Goal: Feedback & Contribution: Submit feedback/report problem

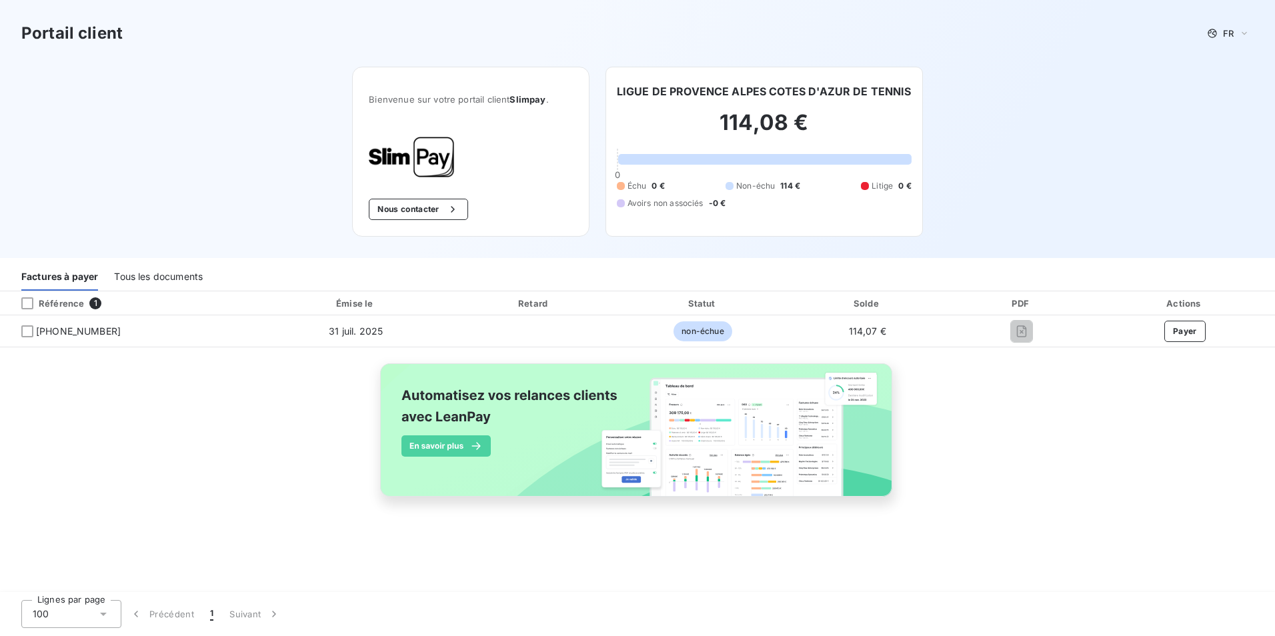
click at [217, 488] on div "Référence 1 Émise le Retard Statut Solde PDF Actions [PHONE_NUMBER] 31 juil. 20…" at bounding box center [637, 409] width 1275 height 237
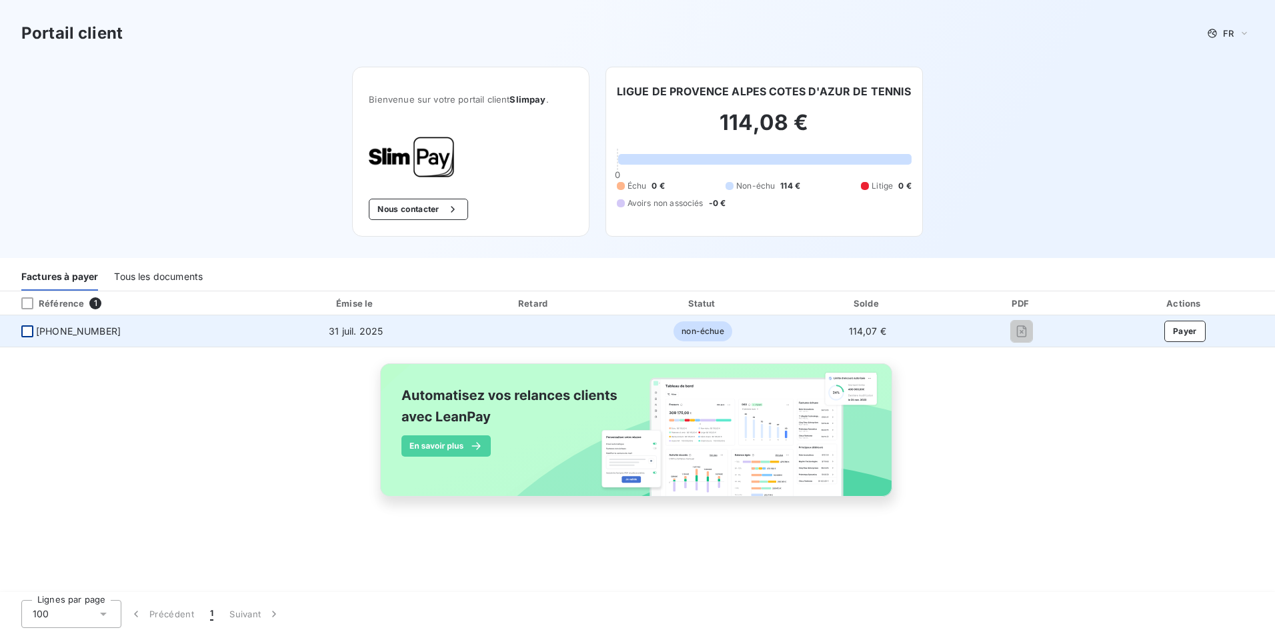
click at [31, 334] on div at bounding box center [27, 331] width 12 height 12
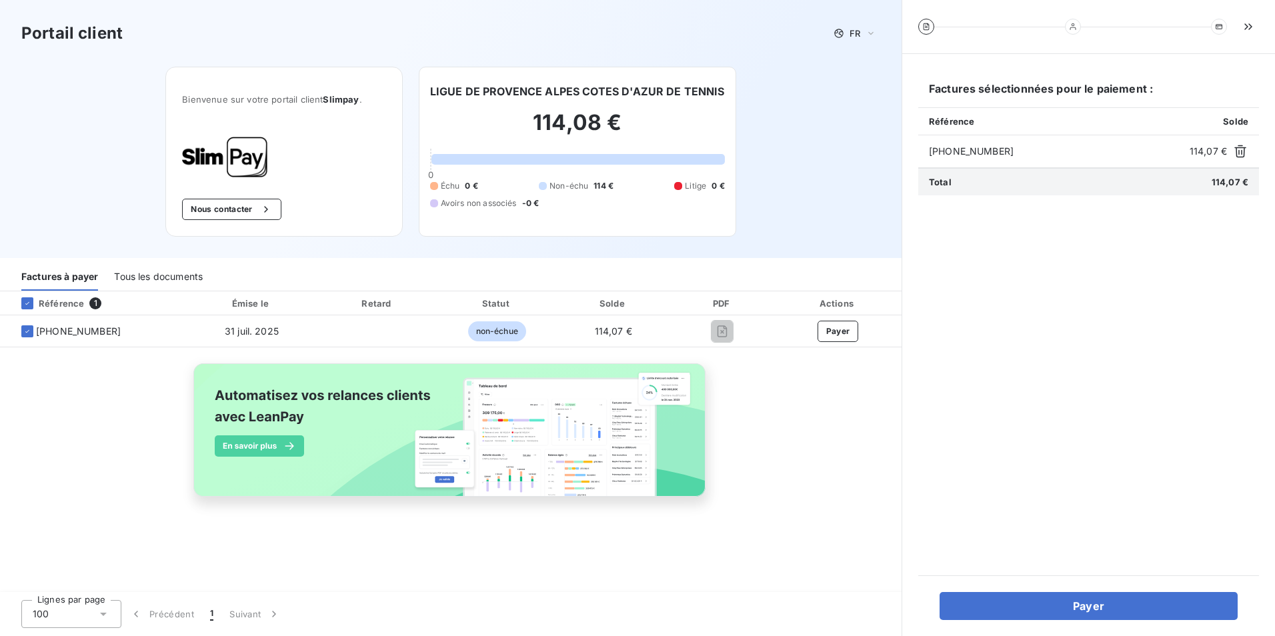
click at [121, 280] on div "Tous les documents" at bounding box center [158, 277] width 89 height 28
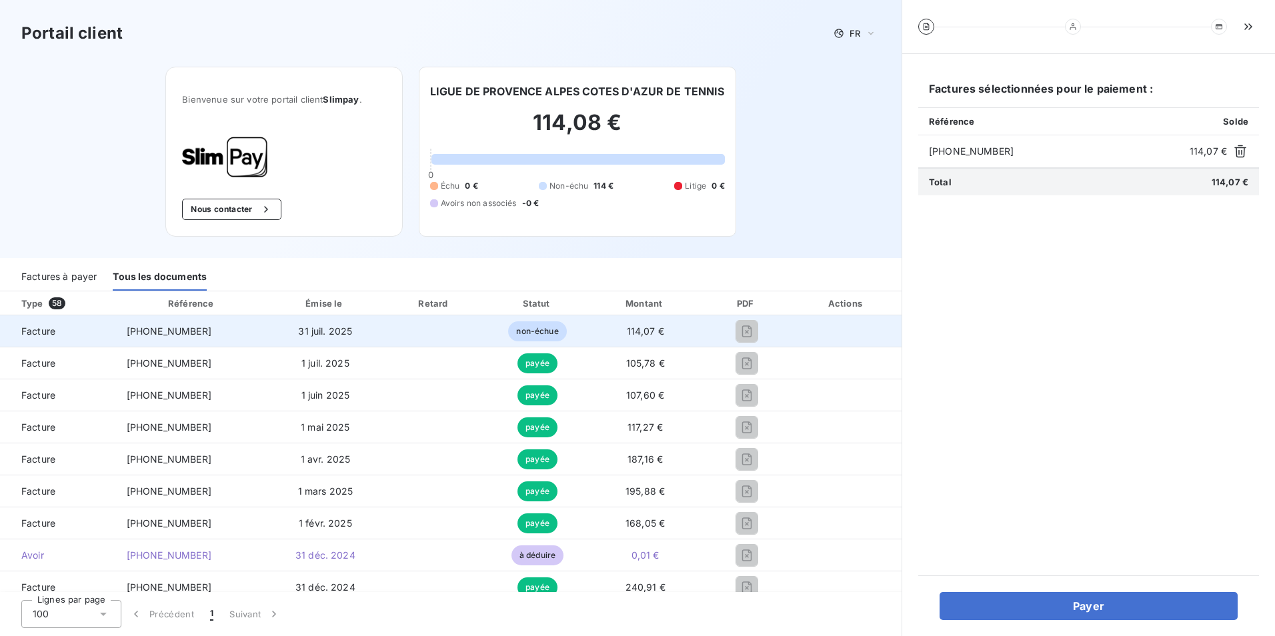
click at [299, 335] on span "31 juil. 2025" at bounding box center [325, 330] width 54 height 11
click at [67, 332] on span "Facture" at bounding box center [58, 331] width 95 height 13
click at [66, 332] on span "Facture" at bounding box center [58, 331] width 95 height 13
click at [122, 331] on td "[PHONE_NUMBER]" at bounding box center [192, 331] width 153 height 32
click at [127, 331] on td "[PHONE_NUMBER]" at bounding box center [192, 331] width 153 height 32
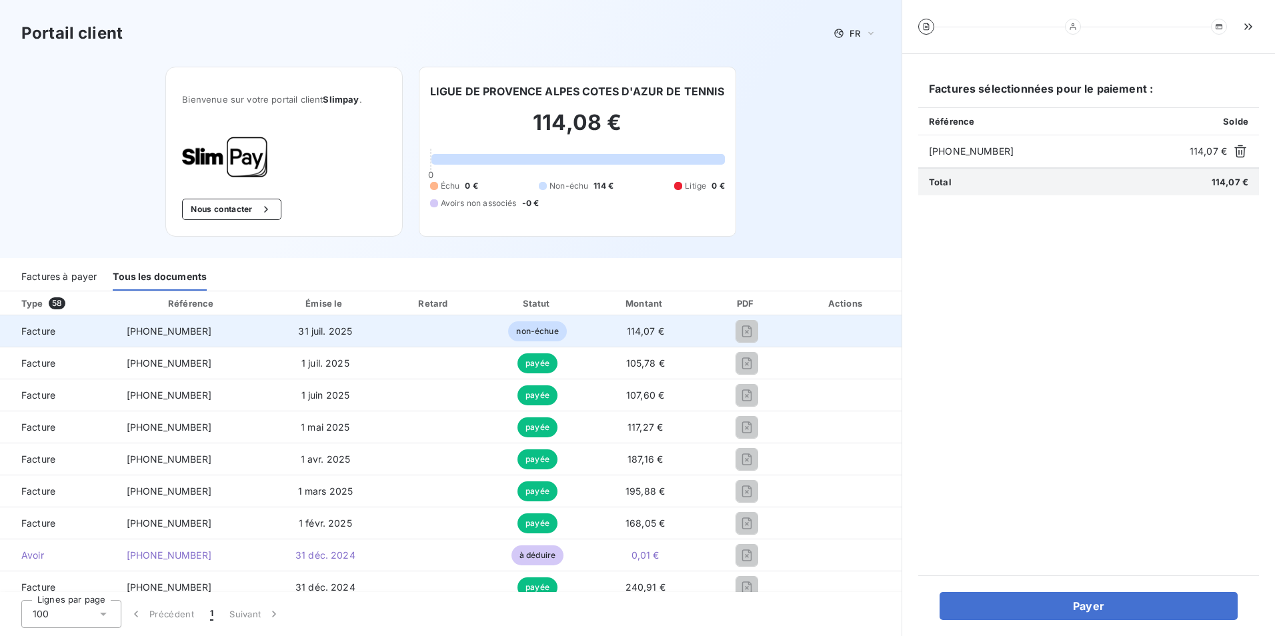
click at [136, 331] on span "[PHONE_NUMBER]" at bounding box center [169, 330] width 85 height 11
click at [331, 335] on span "31 juil. 2025" at bounding box center [325, 330] width 54 height 11
click at [551, 331] on span "non-échue" at bounding box center [537, 331] width 58 height 20
click at [162, 328] on span "[PHONE_NUMBER]" at bounding box center [169, 330] width 85 height 11
click at [39, 328] on span "Facture" at bounding box center [58, 331] width 95 height 13
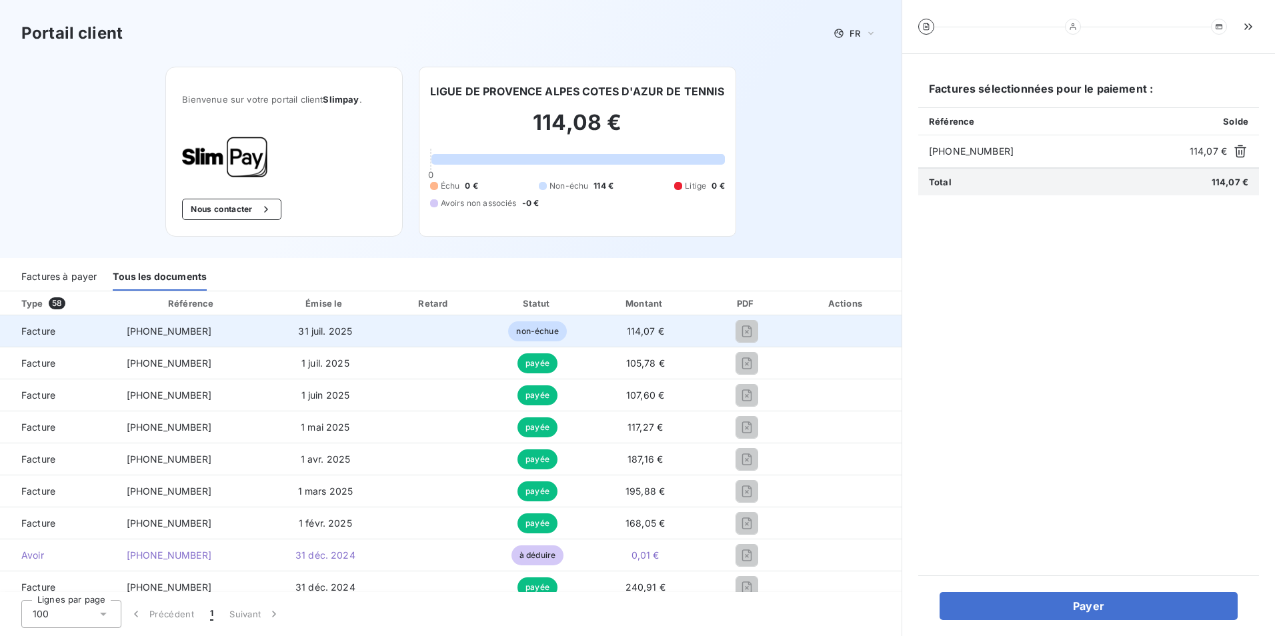
click at [294, 337] on td "31 juil. 2025" at bounding box center [325, 331] width 113 height 32
click at [792, 329] on td at bounding box center [846, 331] width 110 height 32
click at [57, 330] on span "Facture" at bounding box center [58, 331] width 95 height 13
click at [131, 333] on span "[PHONE_NUMBER]" at bounding box center [169, 330] width 85 height 11
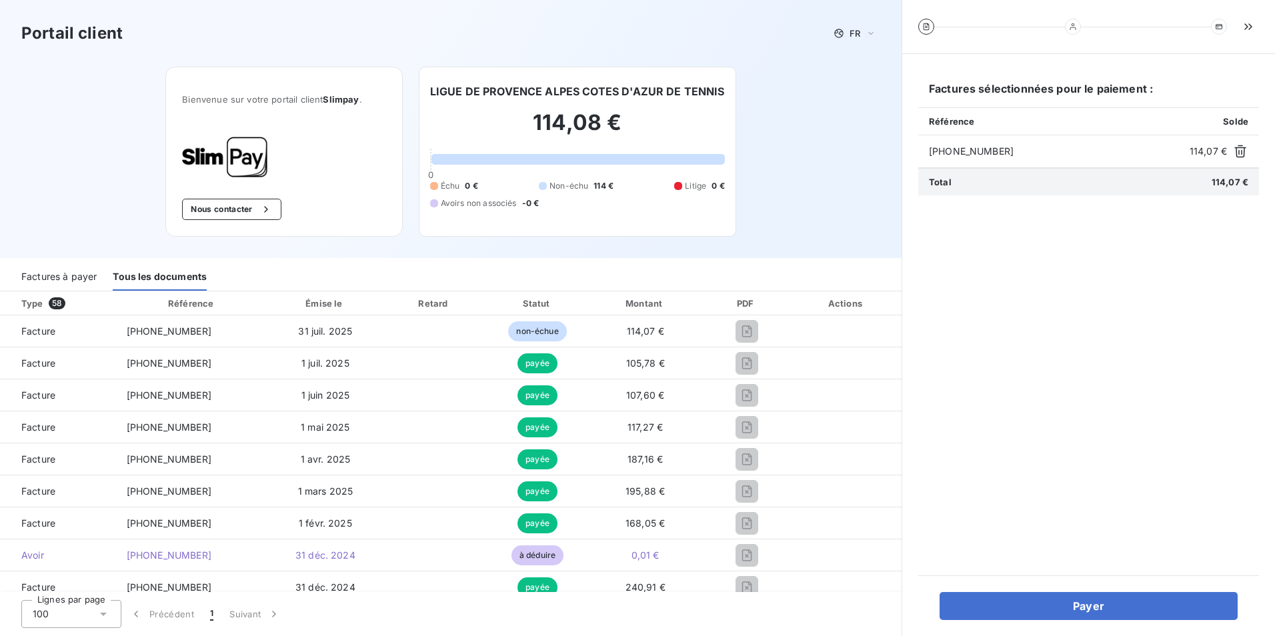
click at [73, 272] on div "Factures à payer" at bounding box center [58, 277] width 75 height 28
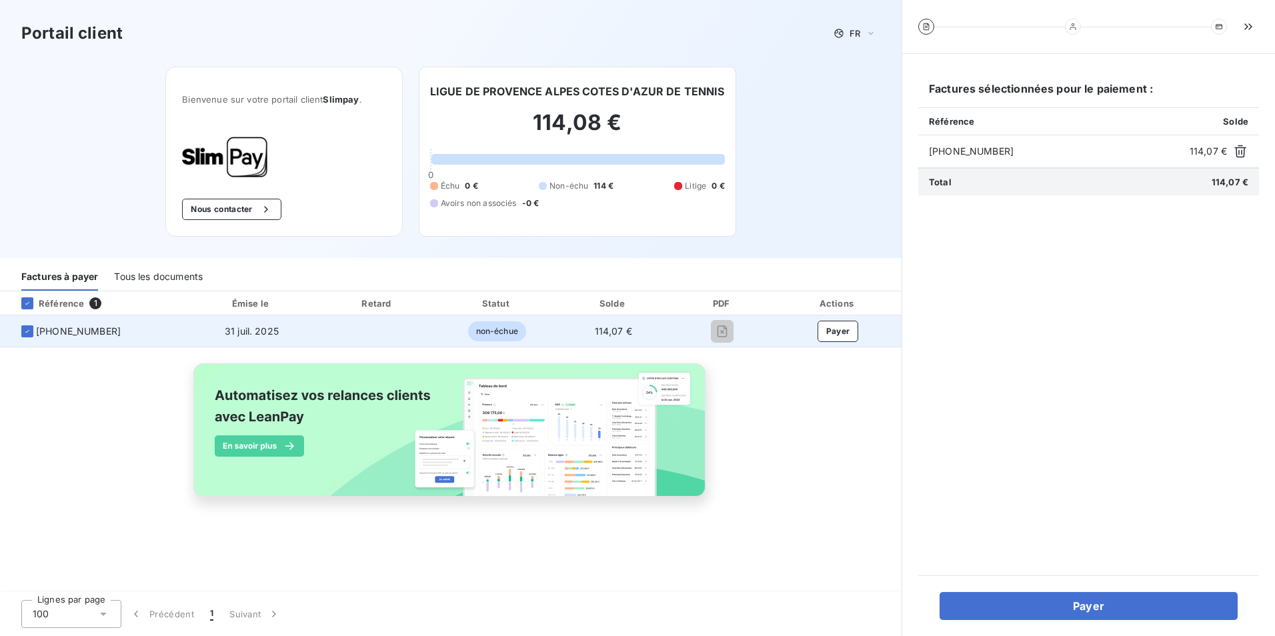
click at [73, 335] on span "[PHONE_NUMBER]" at bounding box center [78, 331] width 85 height 13
click at [819, 327] on button "Payer" at bounding box center [837, 331] width 41 height 21
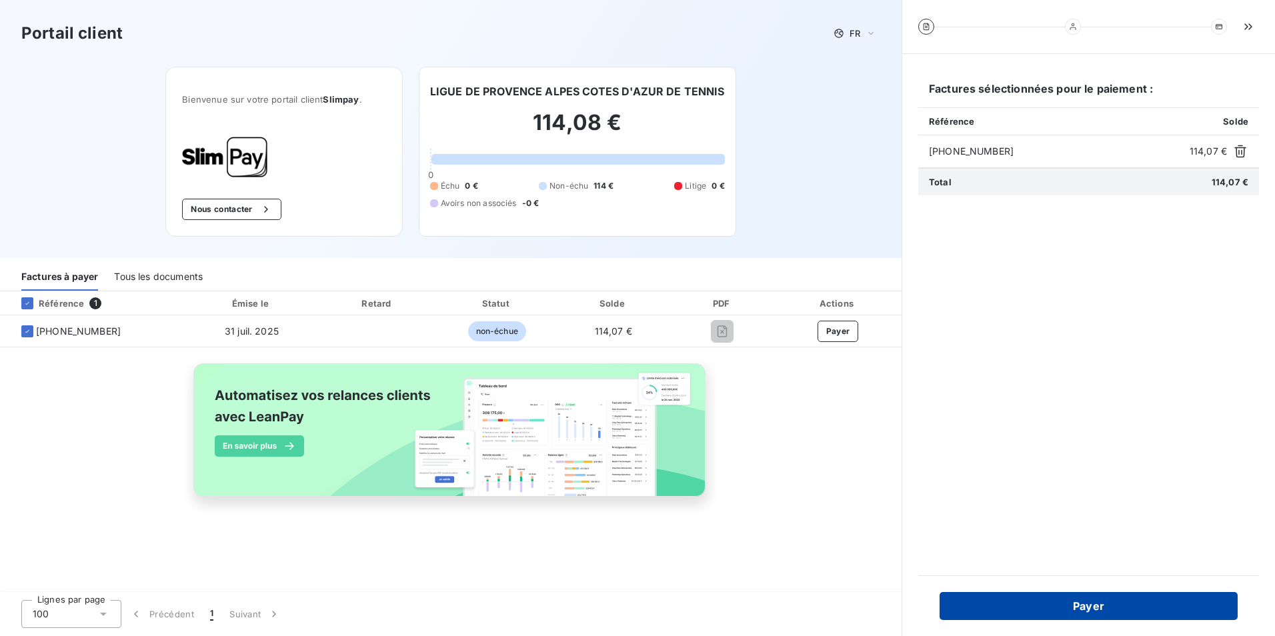
click at [981, 617] on button "Payer" at bounding box center [1088, 606] width 298 height 28
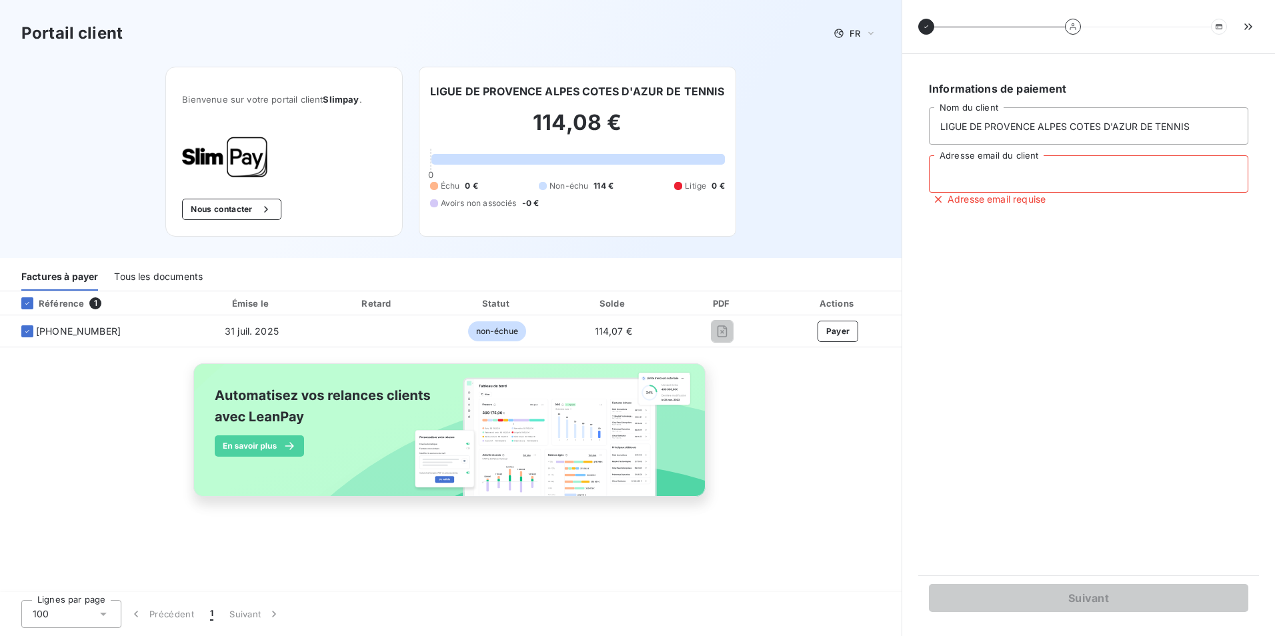
click at [956, 171] on input "Adresse email du client" at bounding box center [1088, 173] width 319 height 37
type input "[EMAIL_ADDRESS][DOMAIN_NAME]"
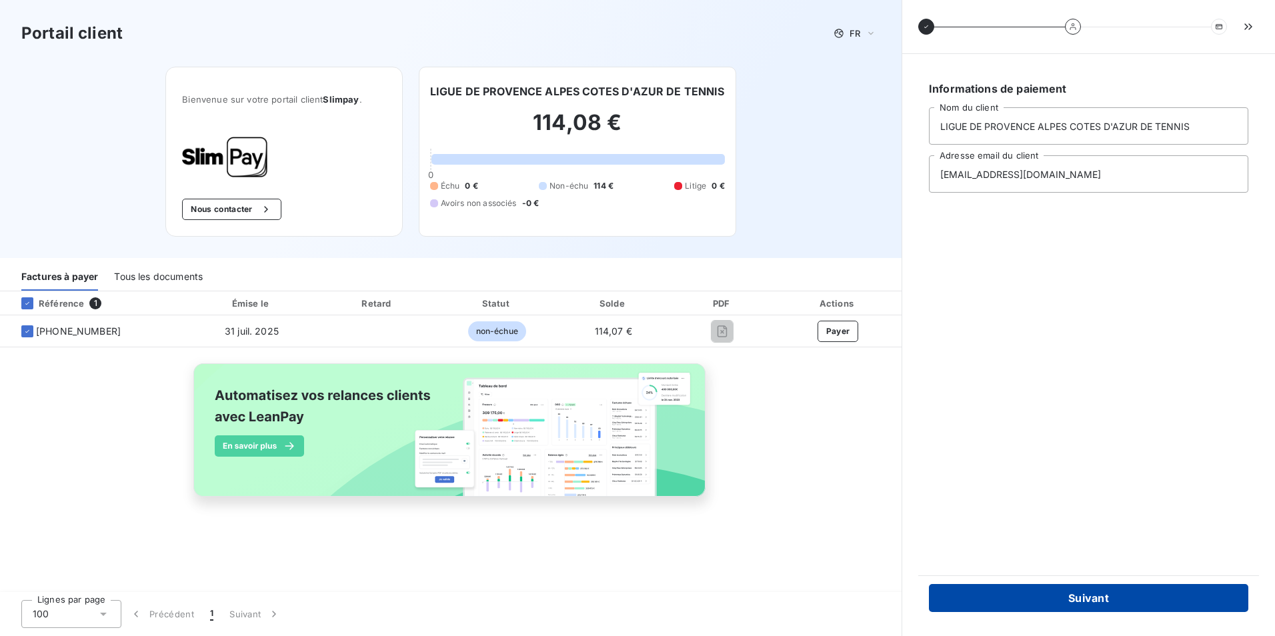
click at [996, 604] on button "Suivant" at bounding box center [1088, 598] width 319 height 28
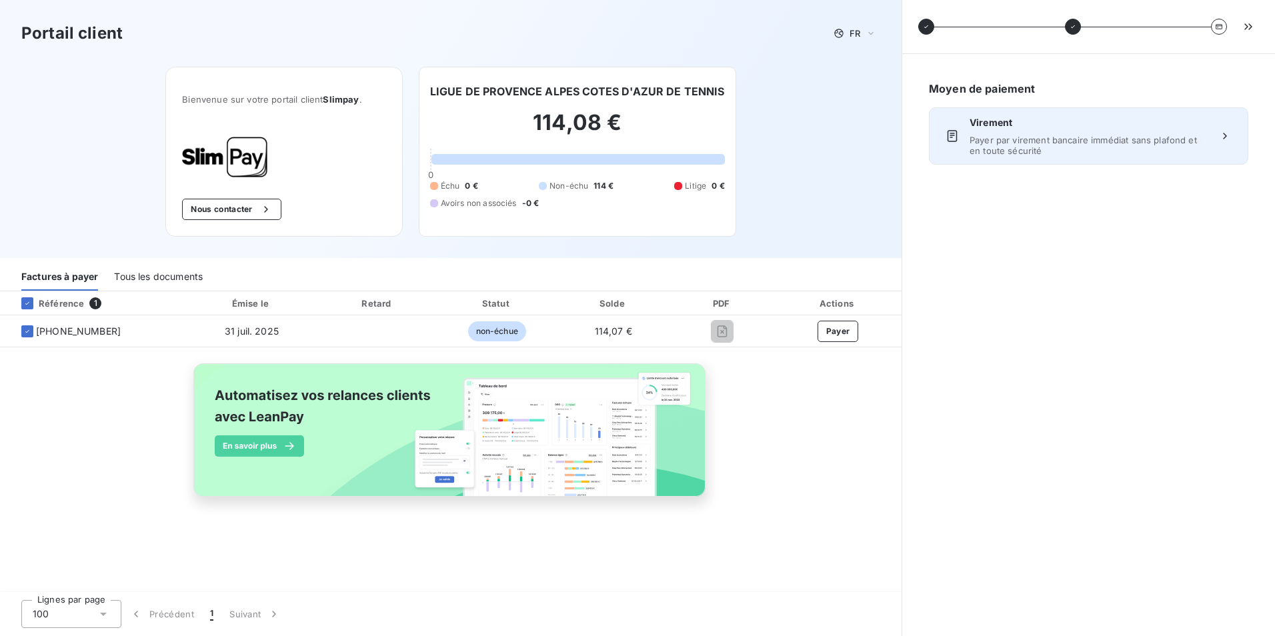
click at [1227, 135] on icon at bounding box center [1224, 135] width 13 height 13
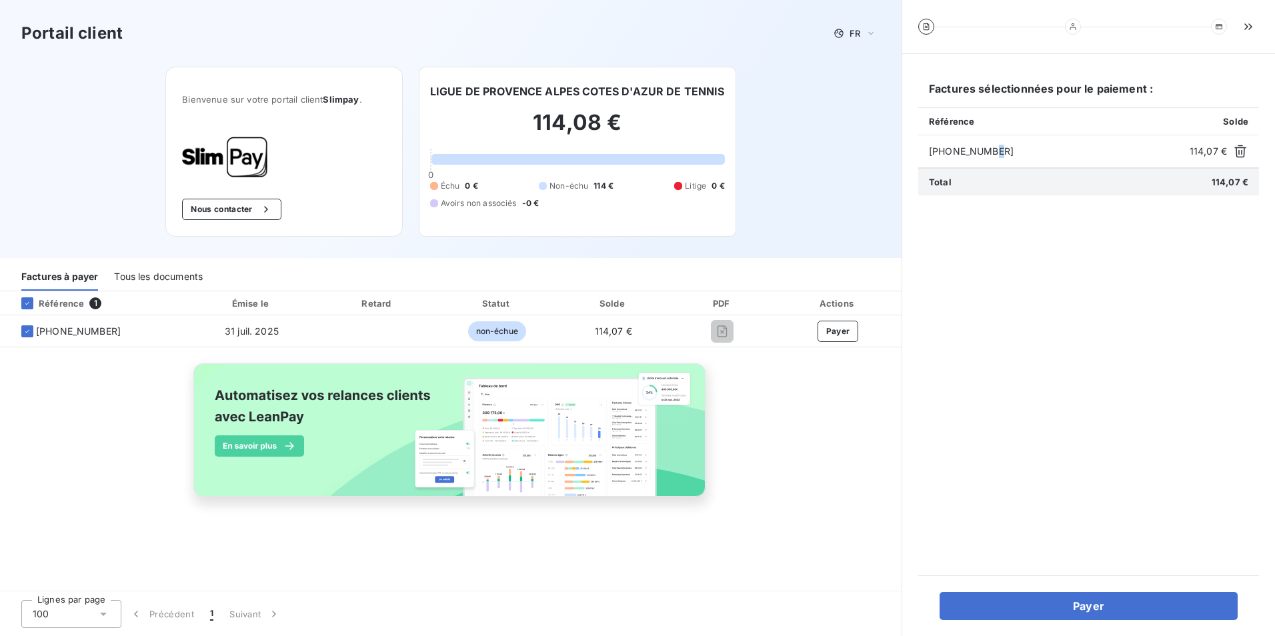
click at [987, 151] on span "[PHONE_NUMBER]" at bounding box center [1056, 151] width 255 height 13
click at [1235, 150] on icon "button" at bounding box center [1239, 151] width 13 height 13
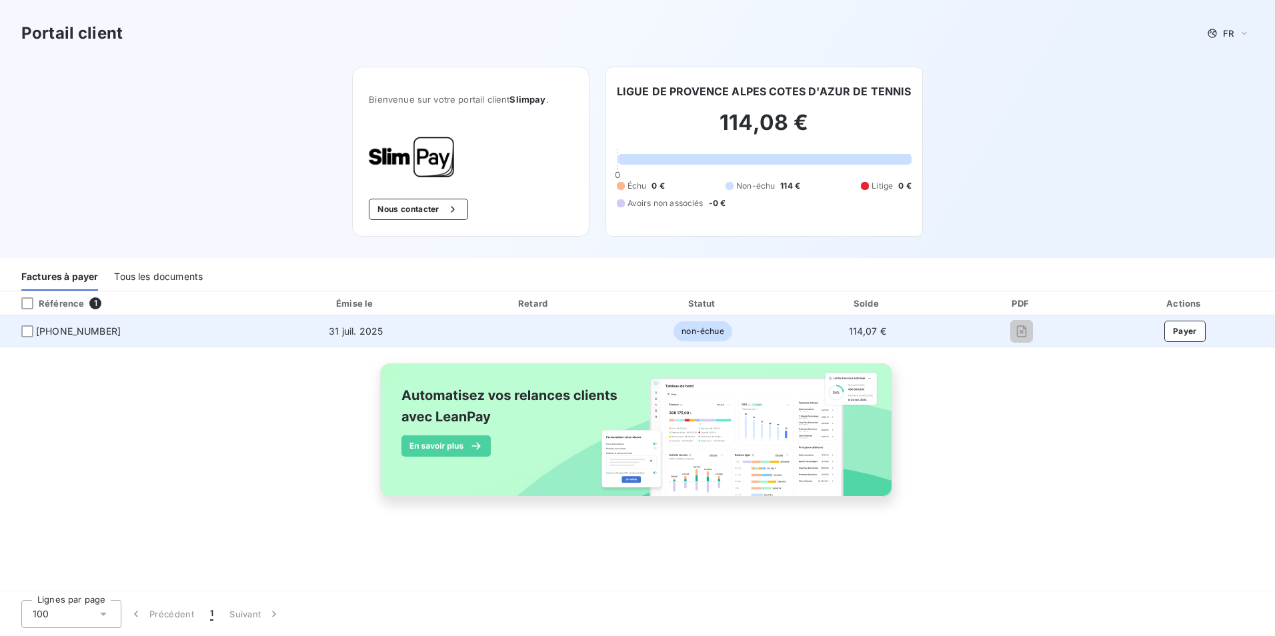
click at [685, 331] on span "non-échue" at bounding box center [702, 331] width 58 height 20
click at [1008, 331] on div at bounding box center [1021, 331] width 125 height 21
click at [29, 332] on div at bounding box center [27, 331] width 12 height 12
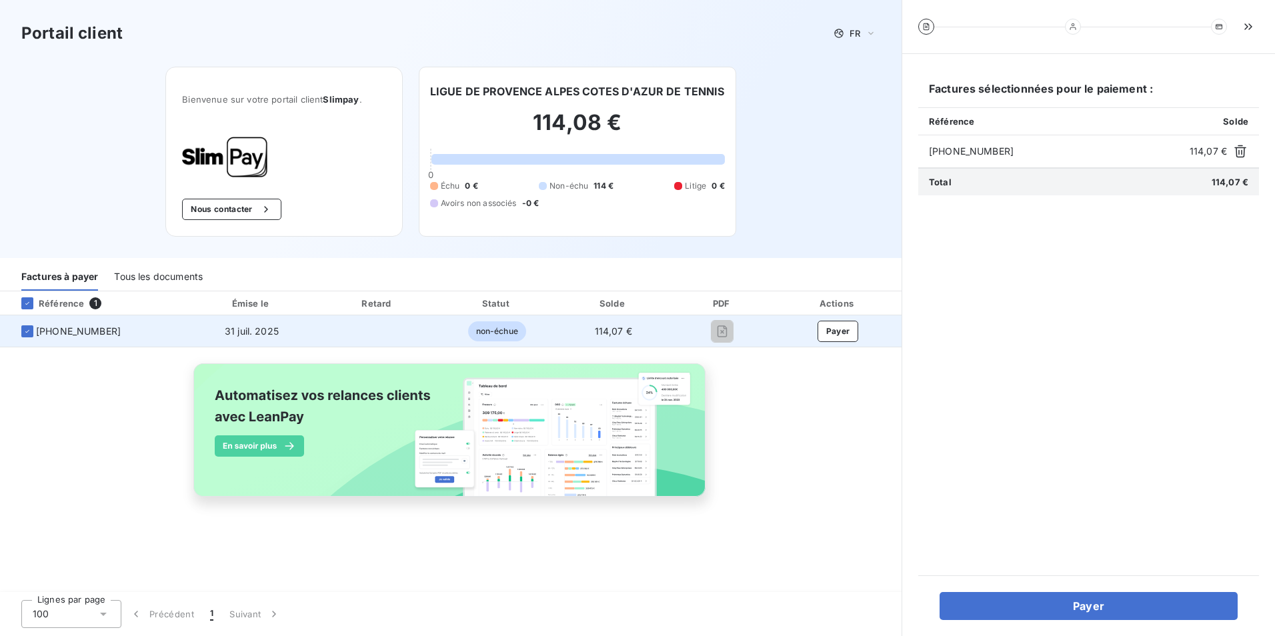
click at [258, 331] on span "31 juil. 2025" at bounding box center [252, 330] width 54 height 11
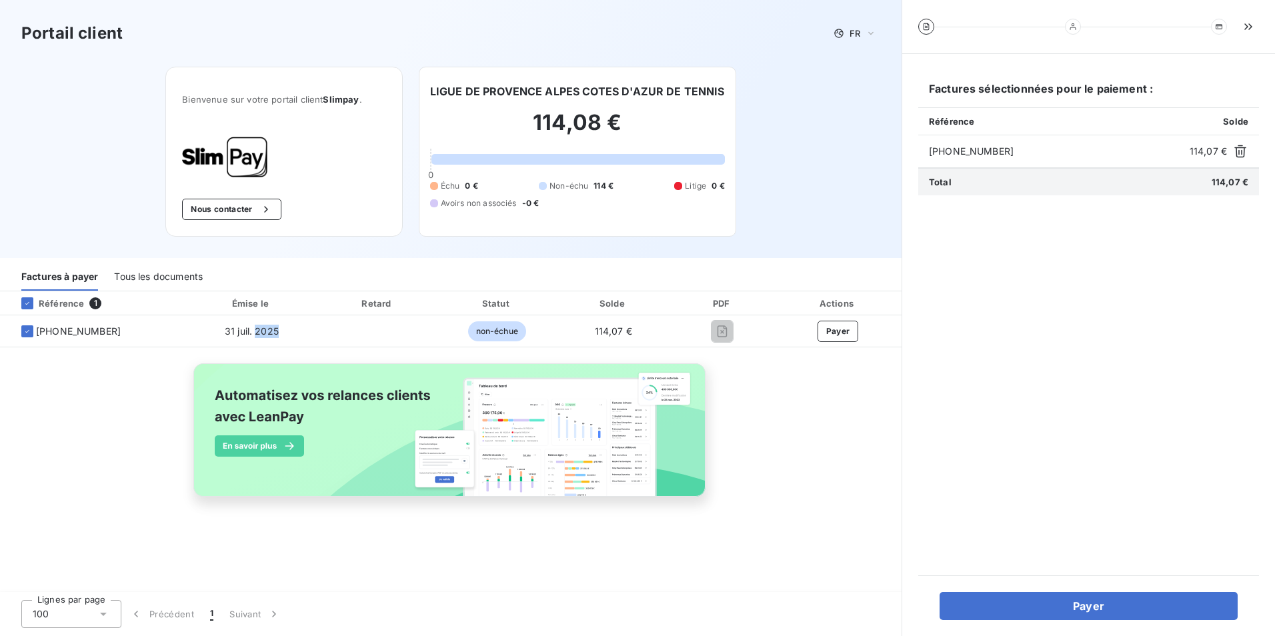
drag, startPoint x: 258, startPoint y: 331, endPoint x: 171, endPoint y: 269, distance: 107.1
click at [171, 269] on div "Tous les documents" at bounding box center [158, 277] width 89 height 28
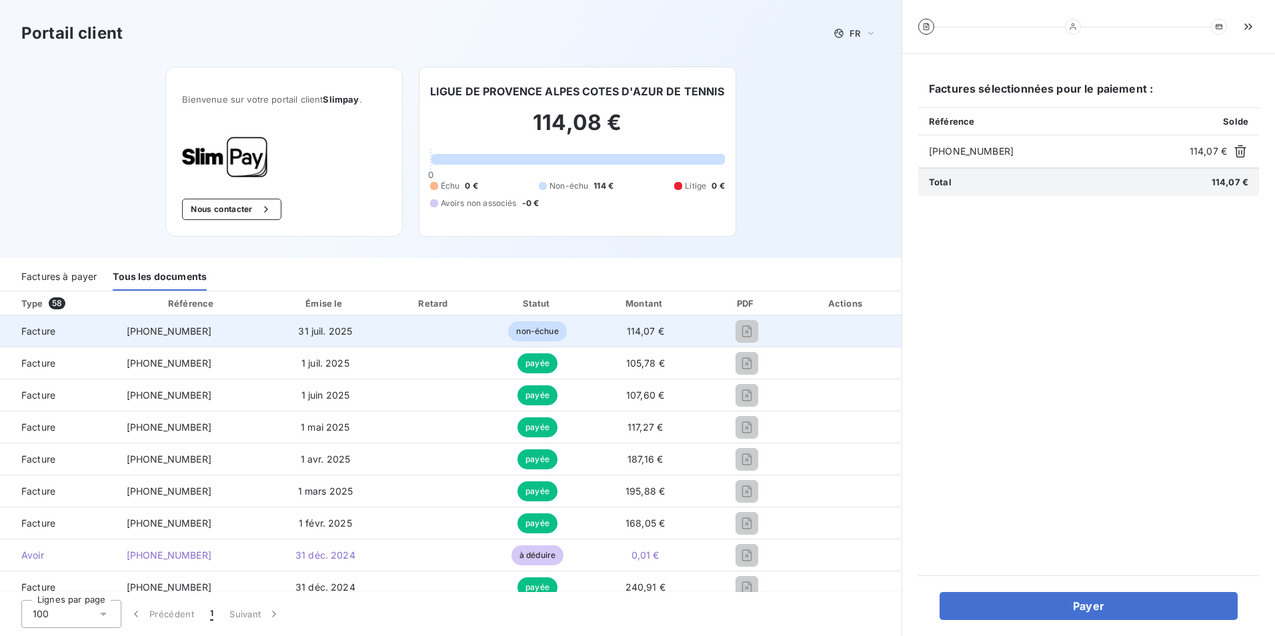
click at [508, 328] on span "non-échue" at bounding box center [537, 331] width 58 height 20
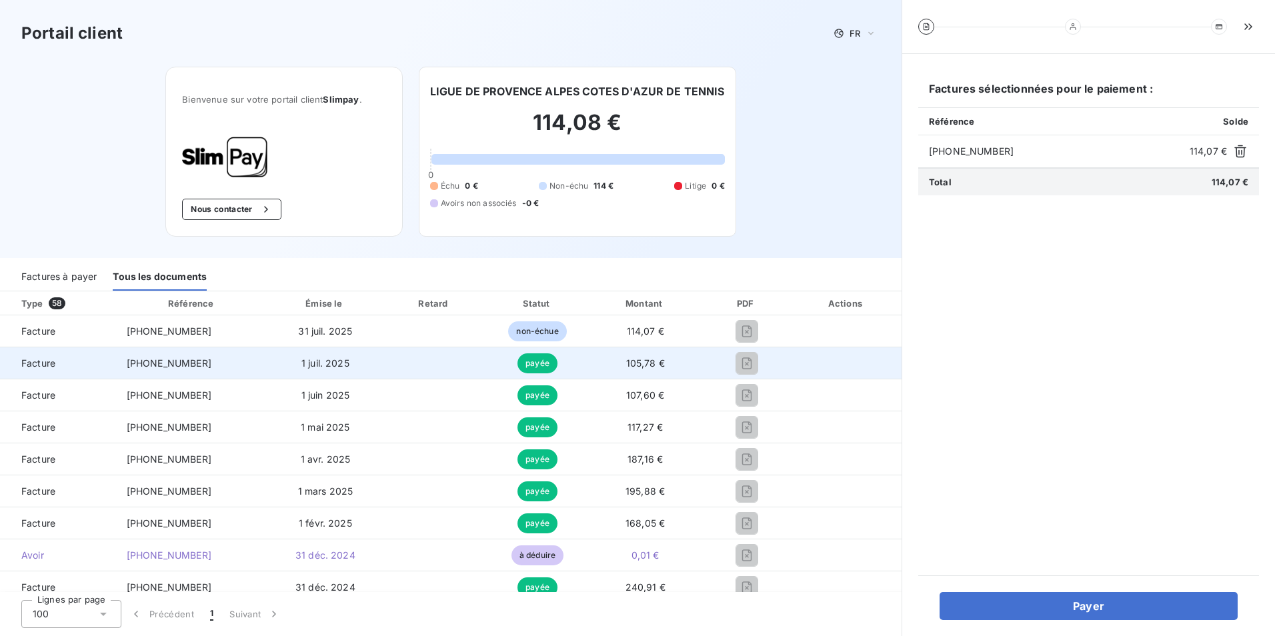
click at [532, 371] on span "payée" at bounding box center [537, 363] width 40 height 20
click at [251, 371] on td "[PHONE_NUMBER]" at bounding box center [192, 363] width 153 height 32
drag, startPoint x: 177, startPoint y: 371, endPoint x: 169, endPoint y: 373, distance: 8.8
click at [169, 373] on td "[PHONE_NUMBER]" at bounding box center [192, 363] width 153 height 32
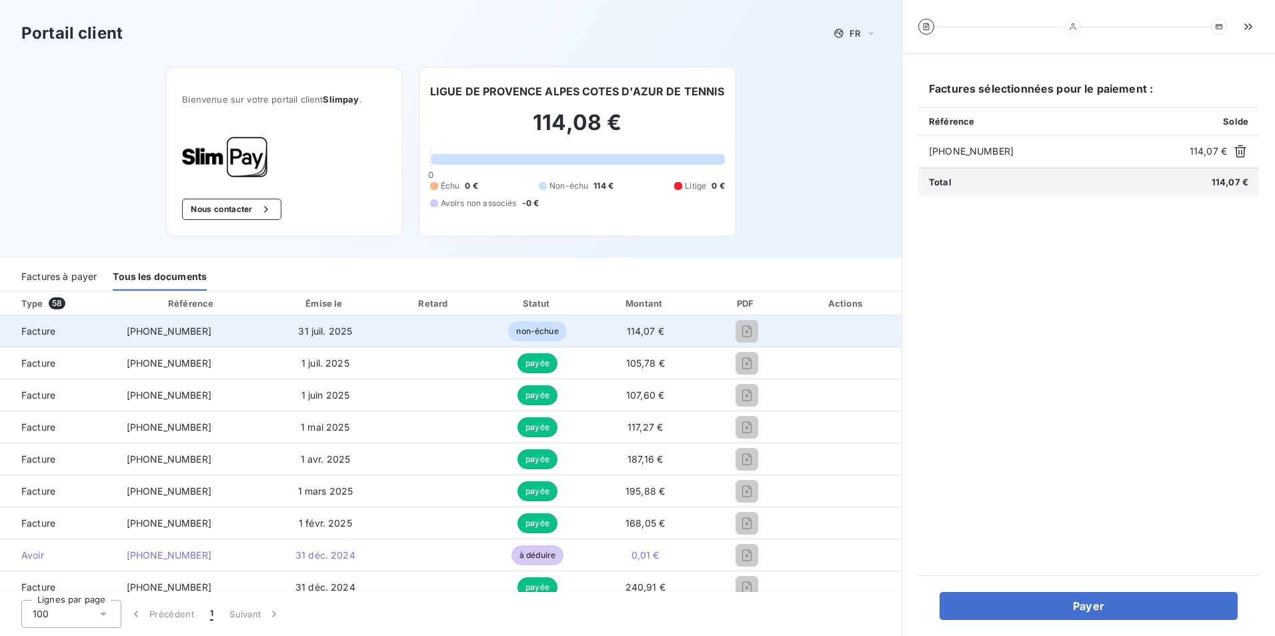
click at [160, 327] on span "[PHONE_NUMBER]" at bounding box center [169, 330] width 85 height 11
click at [345, 339] on td "31 juil. 2025" at bounding box center [325, 331] width 113 height 32
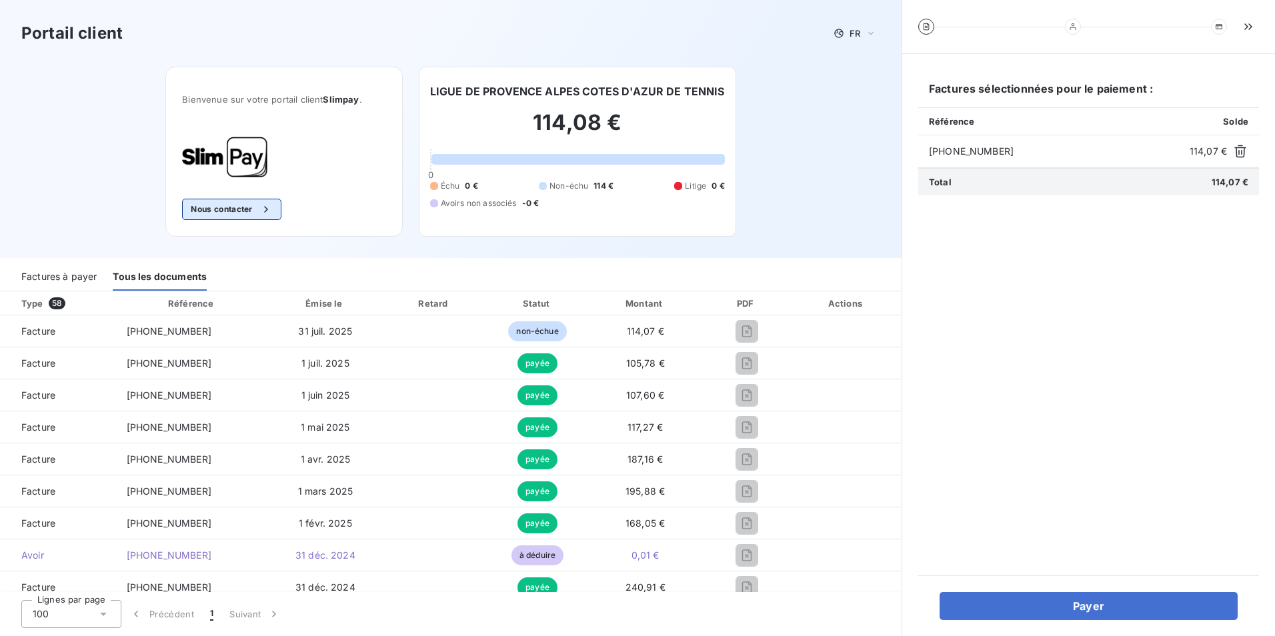
click at [189, 209] on button "Nous contacter" at bounding box center [231, 209] width 99 height 21
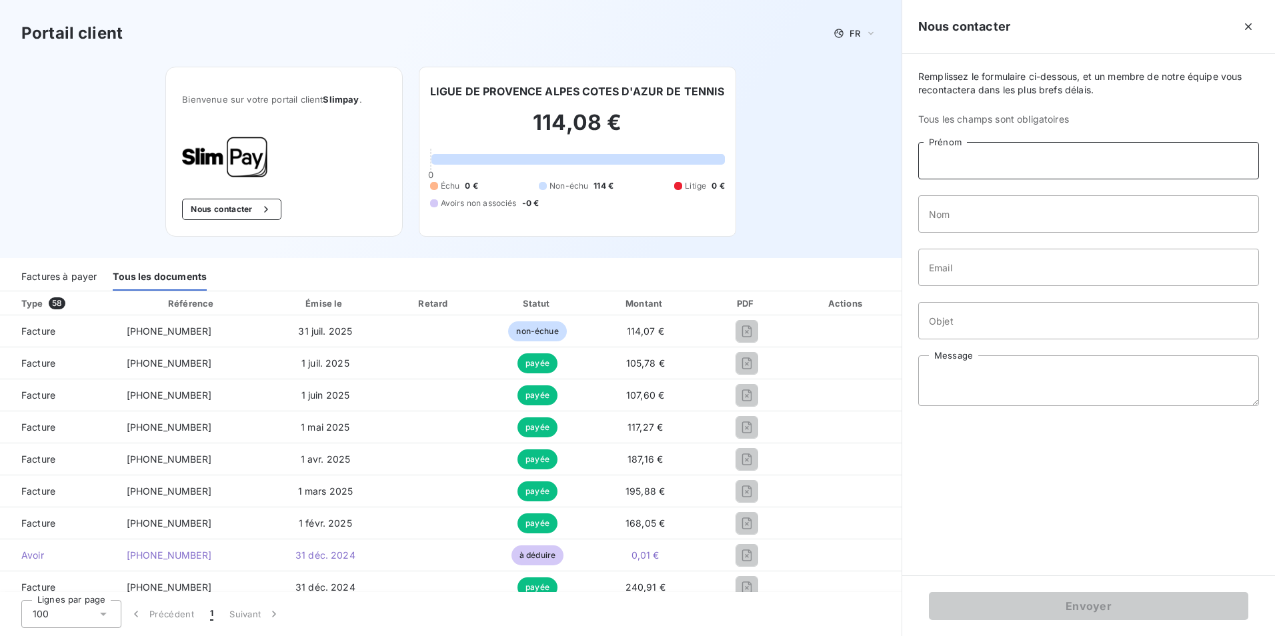
click at [942, 173] on input "Prénom" at bounding box center [1088, 160] width 341 height 37
type input "FRANCOISE"
type input "JOSSE"
type input "[EMAIL_ADDRESS][DOMAIN_NAME]"
click at [969, 327] on input "Objet" at bounding box center [1088, 320] width 341 height 37
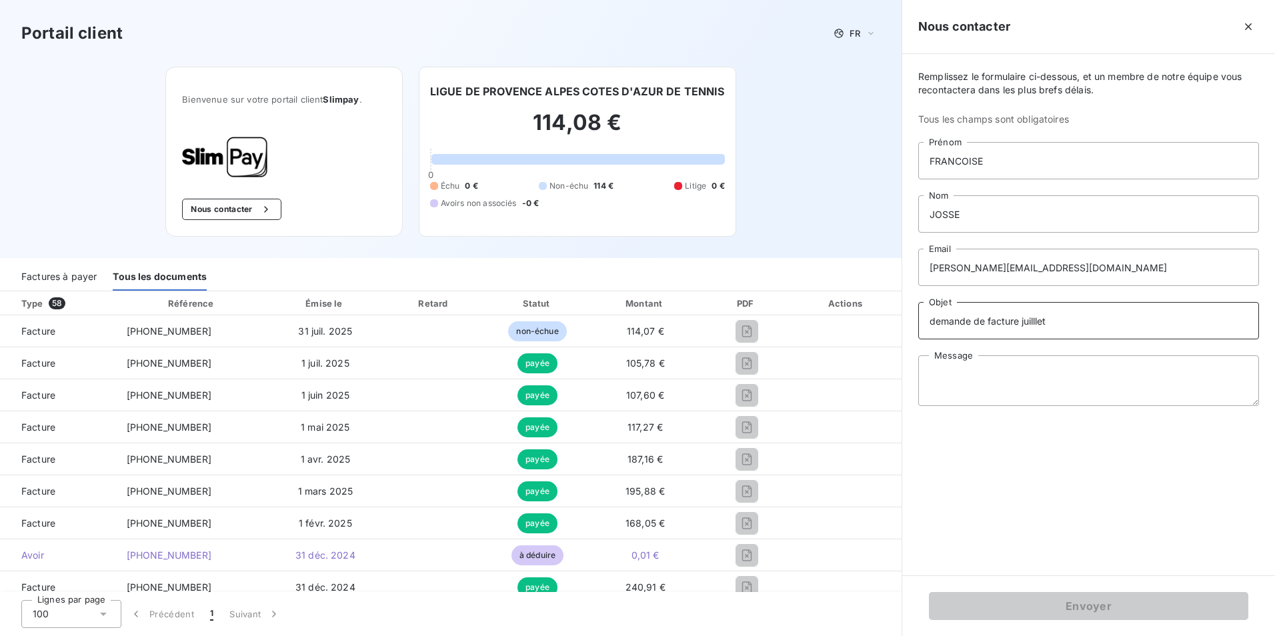
type input "demande de facture juilllet"
click at [1025, 397] on textarea "Message" at bounding box center [1088, 380] width 341 height 51
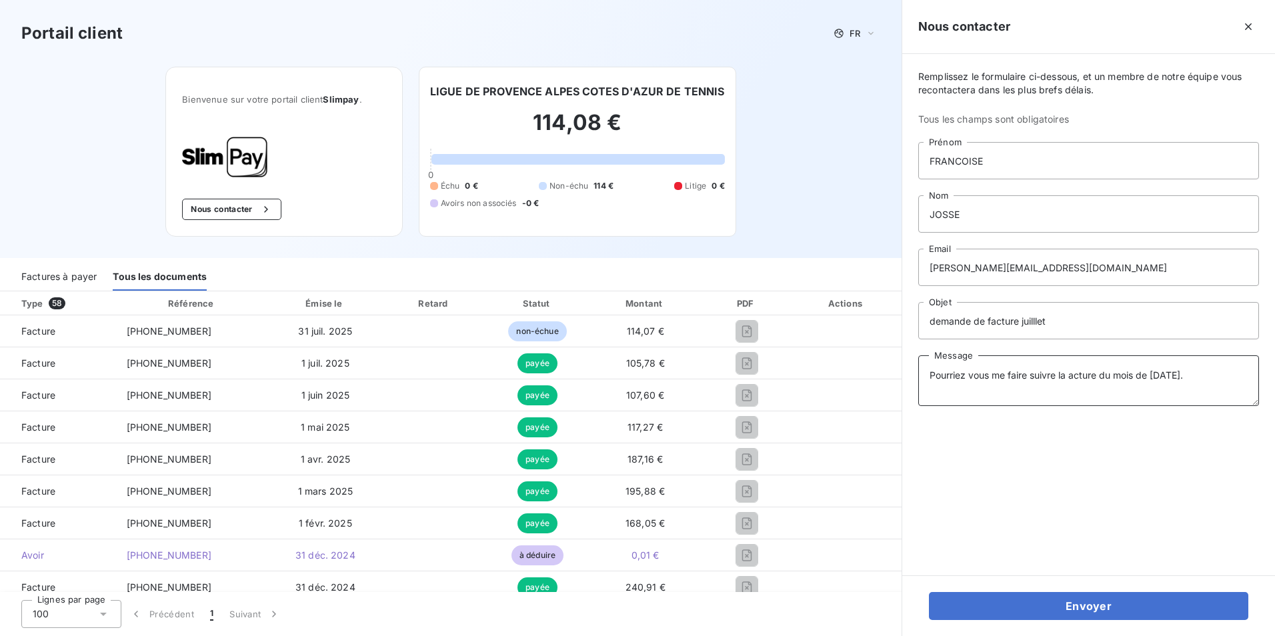
click at [1070, 371] on textarea "Pourriez vous me faire suivre la acture du mois de juillet 2025." at bounding box center [1088, 380] width 341 height 51
click at [1001, 390] on textarea "Pourriez vous me faire suivre la facture du mois de juillet 2025." at bounding box center [1088, 380] width 341 height 51
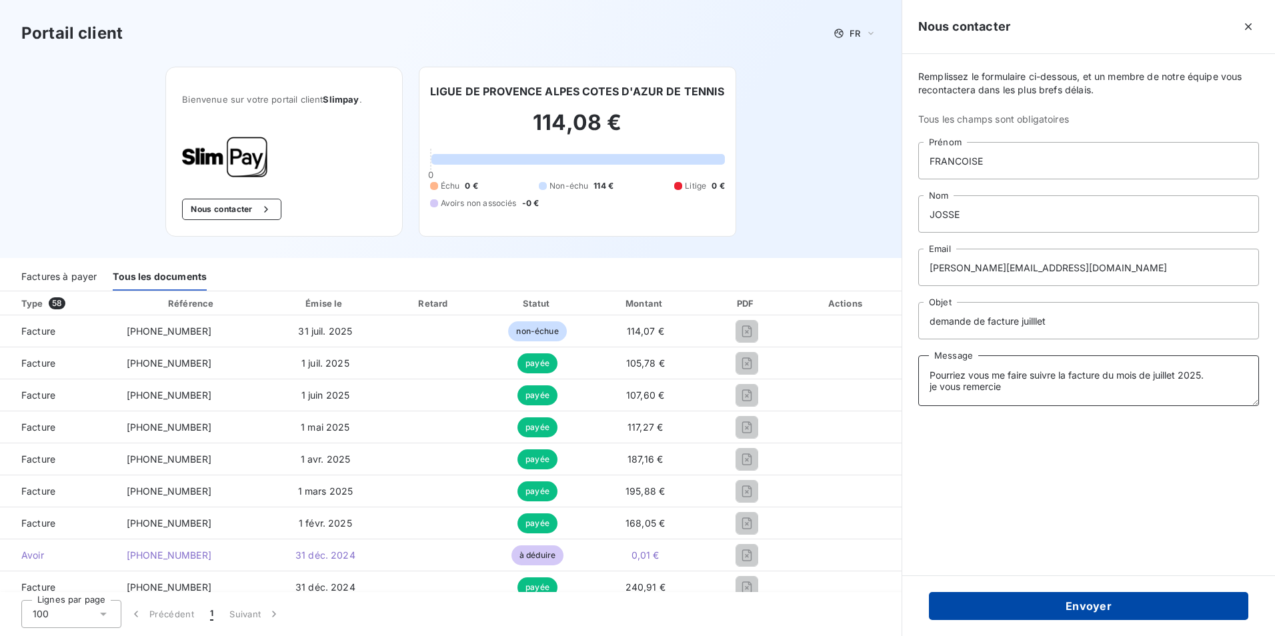
type textarea "Pourriez vous me faire suivre la facture du mois de juillet 2025. je vous remer…"
click at [1043, 611] on button "Envoyer" at bounding box center [1088, 606] width 319 height 28
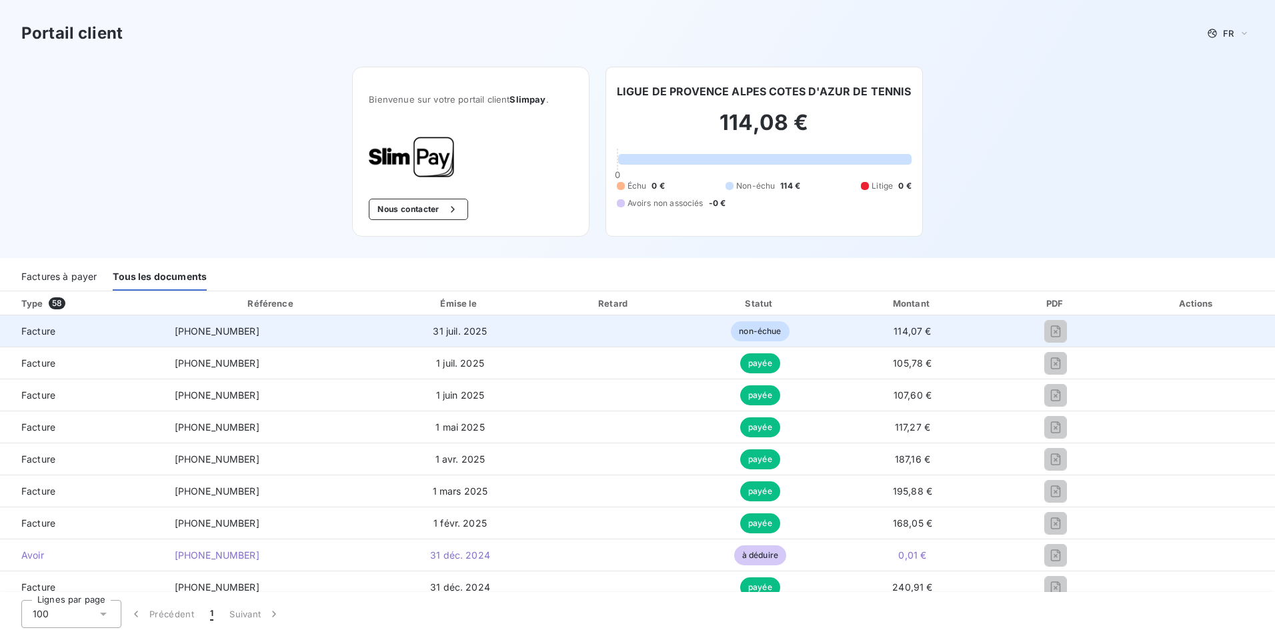
click at [222, 329] on span "[PHONE_NUMBER]" at bounding box center [217, 330] width 85 height 11
click at [221, 329] on span "[PHONE_NUMBER]" at bounding box center [217, 330] width 85 height 11
click at [29, 329] on span "Facture" at bounding box center [82, 331] width 143 height 13
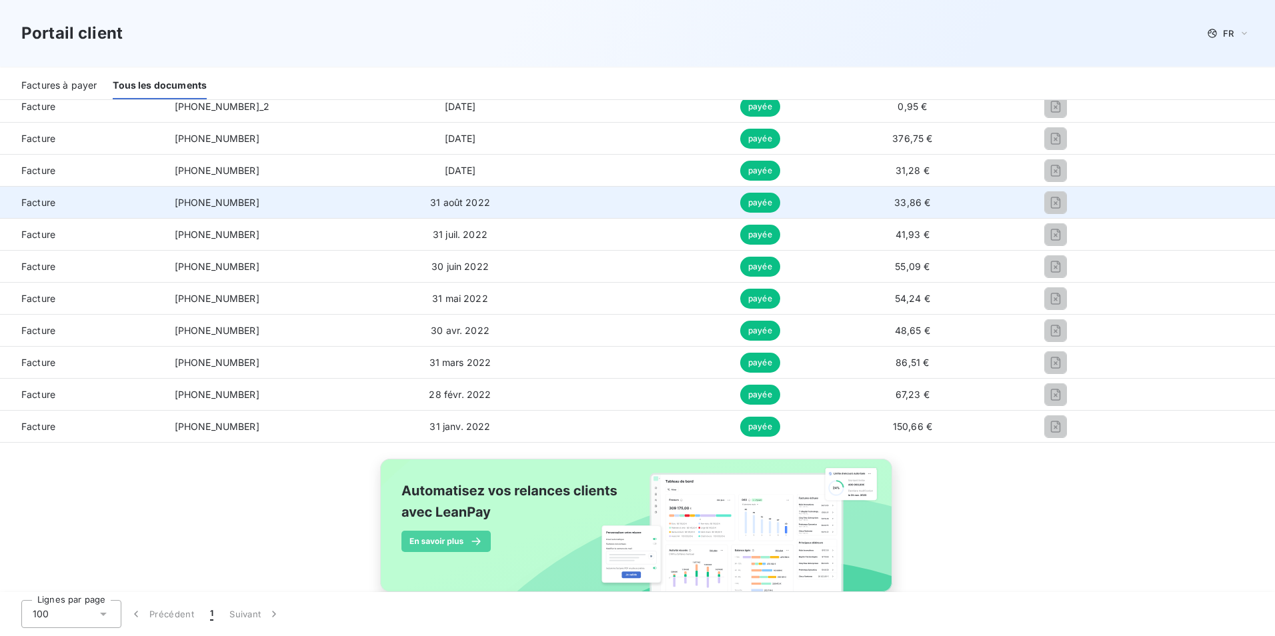
scroll to position [1758, 0]
